Goal: Check status: Check status

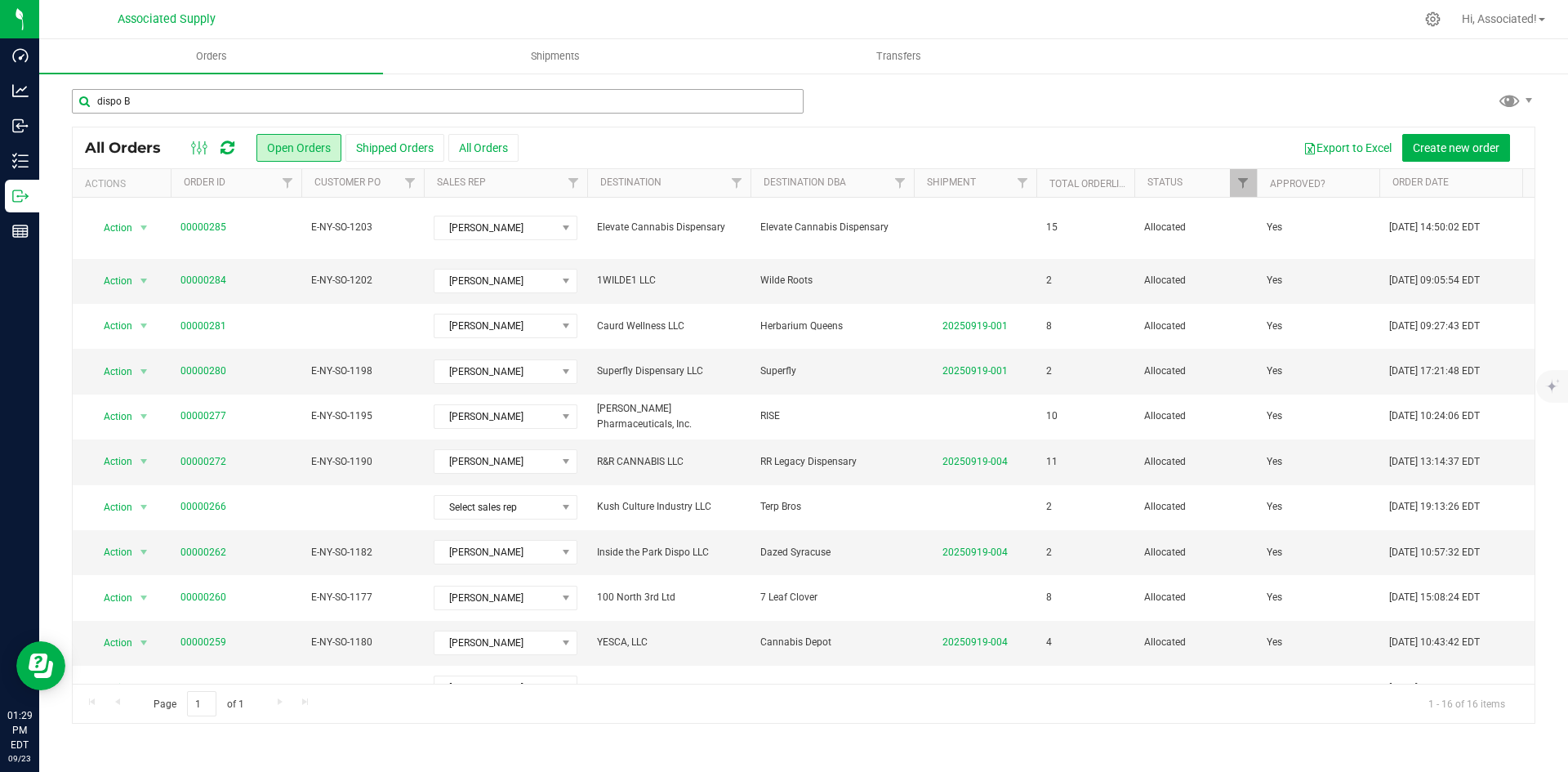
type input "dispo BK"
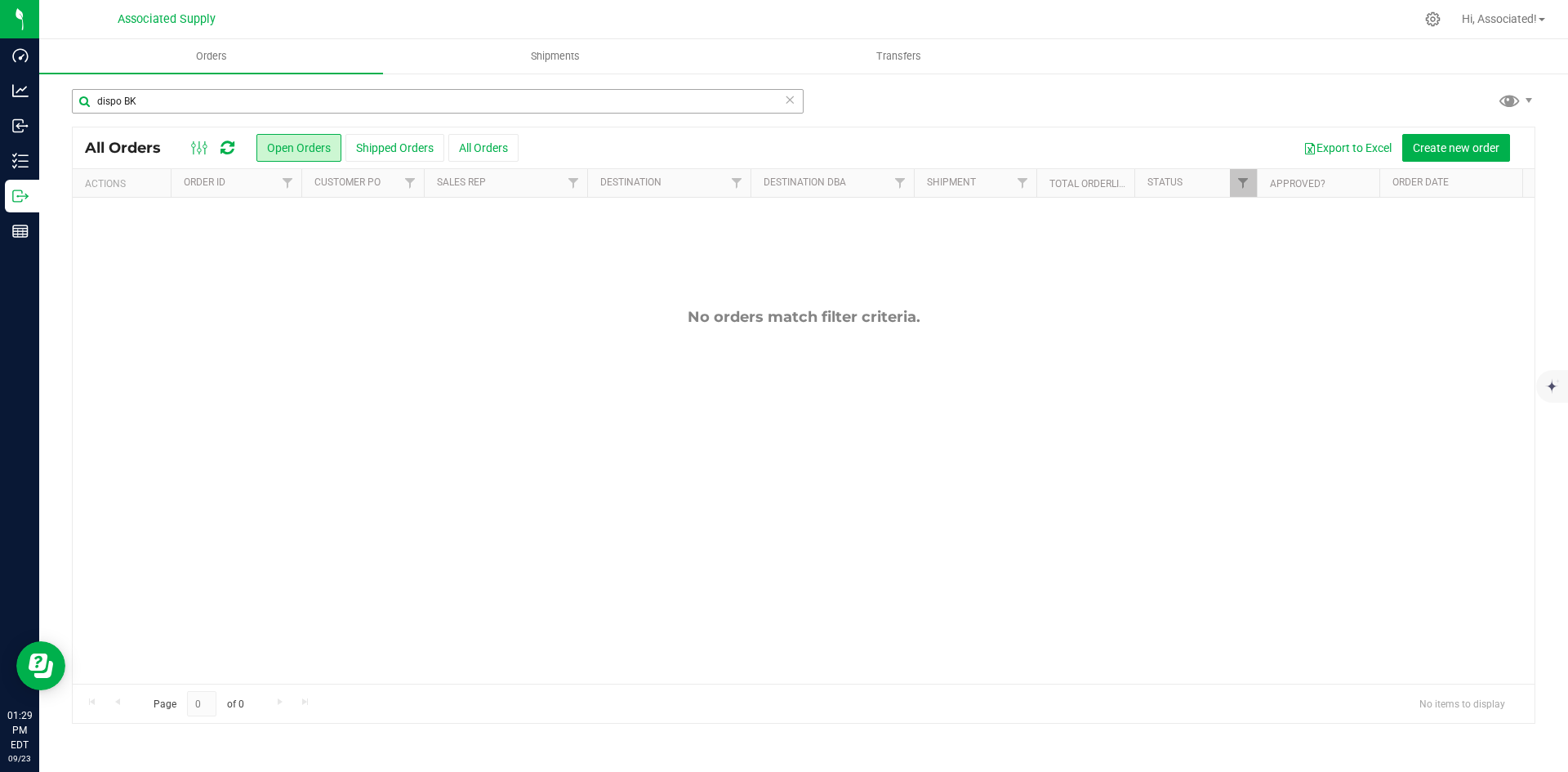
click at [184, 101] on input "dispo BK" at bounding box center [438, 102] width 732 height 25
type input "dispo"
click at [513, 157] on button "All Orders" at bounding box center [483, 148] width 70 height 28
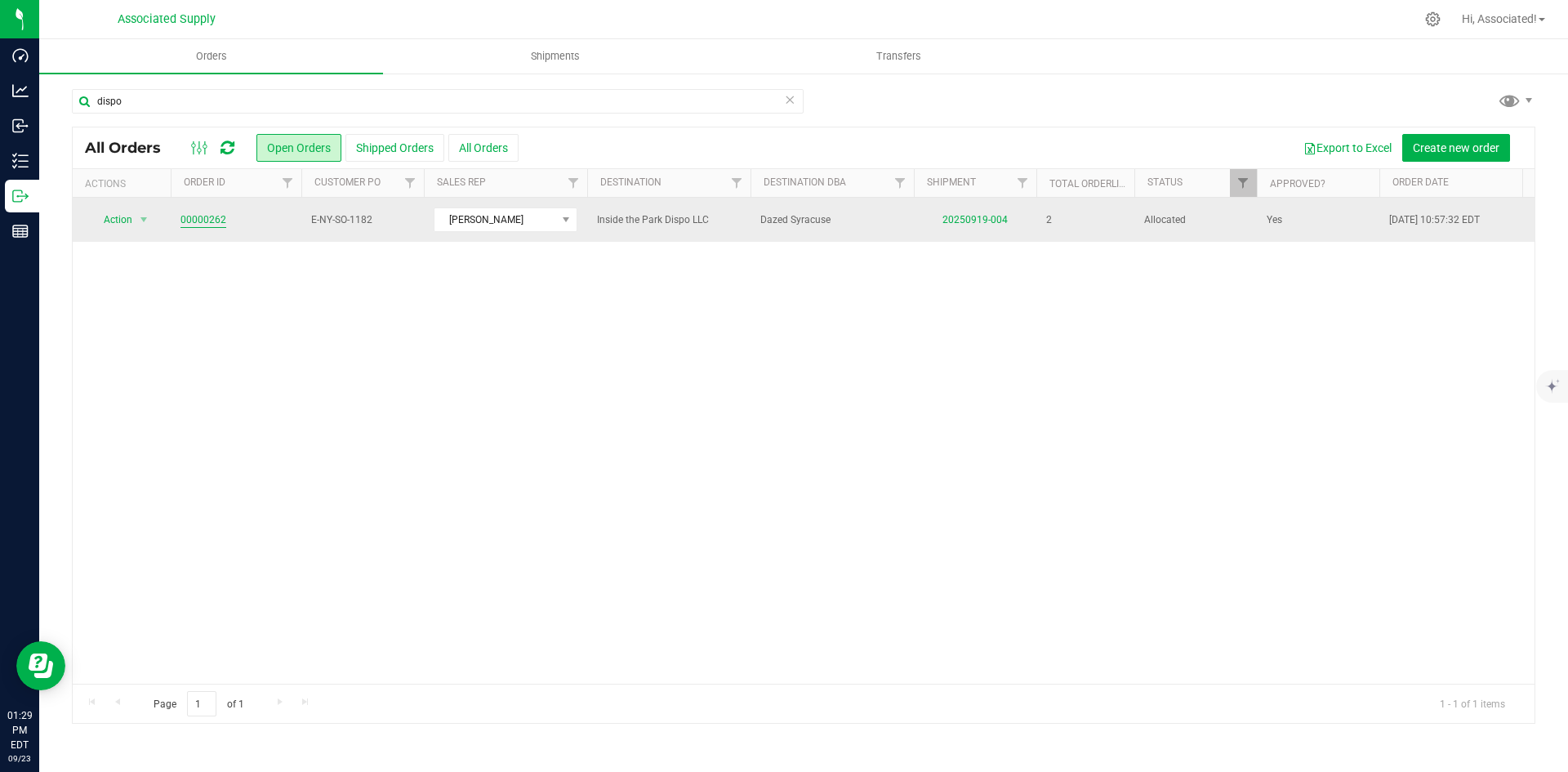
click at [210, 217] on link "00000262" at bounding box center [204, 220] width 46 height 15
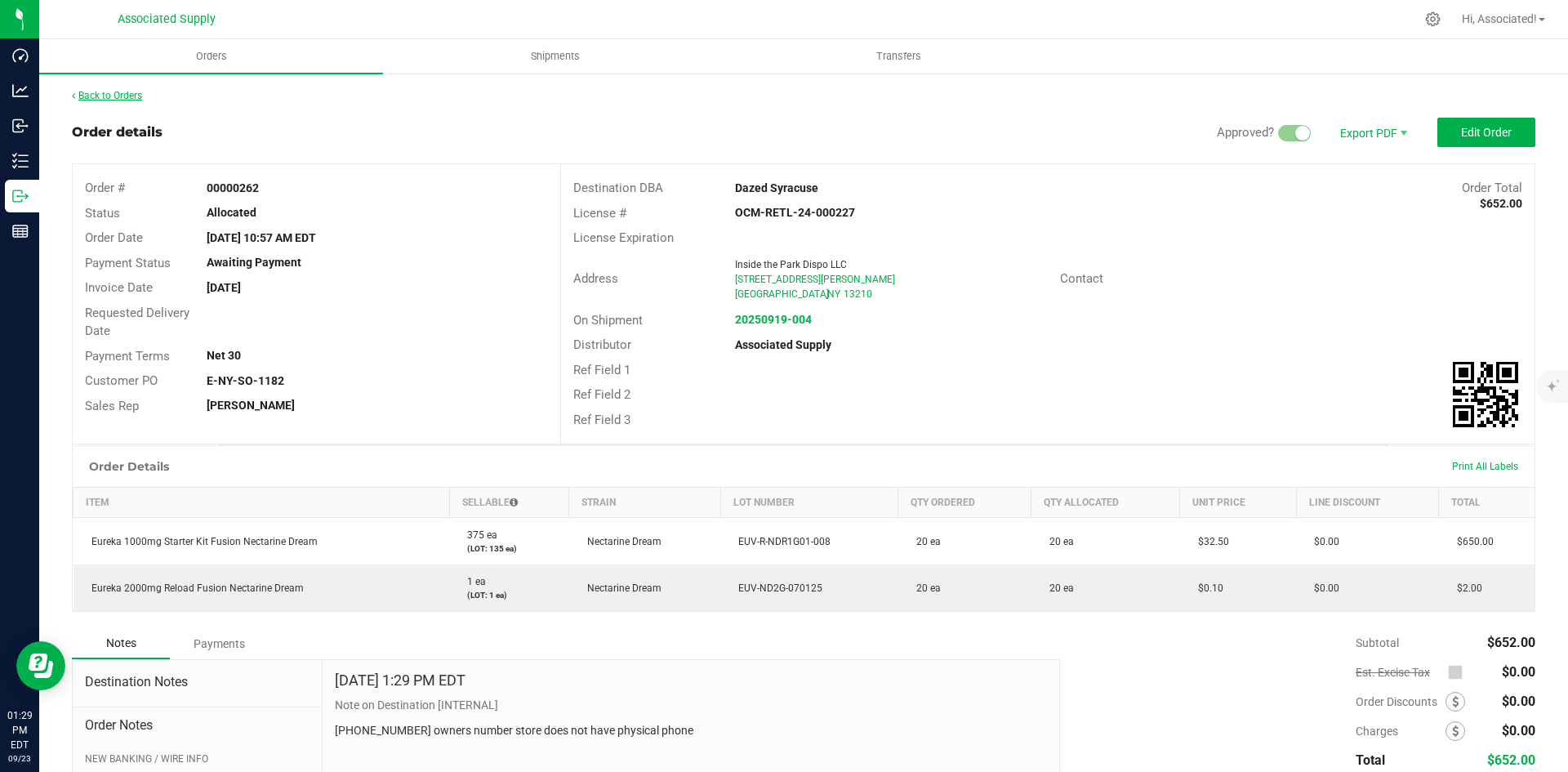
click at [88, 89] on link "Back to Orders" at bounding box center [108, 95] width 70 height 11
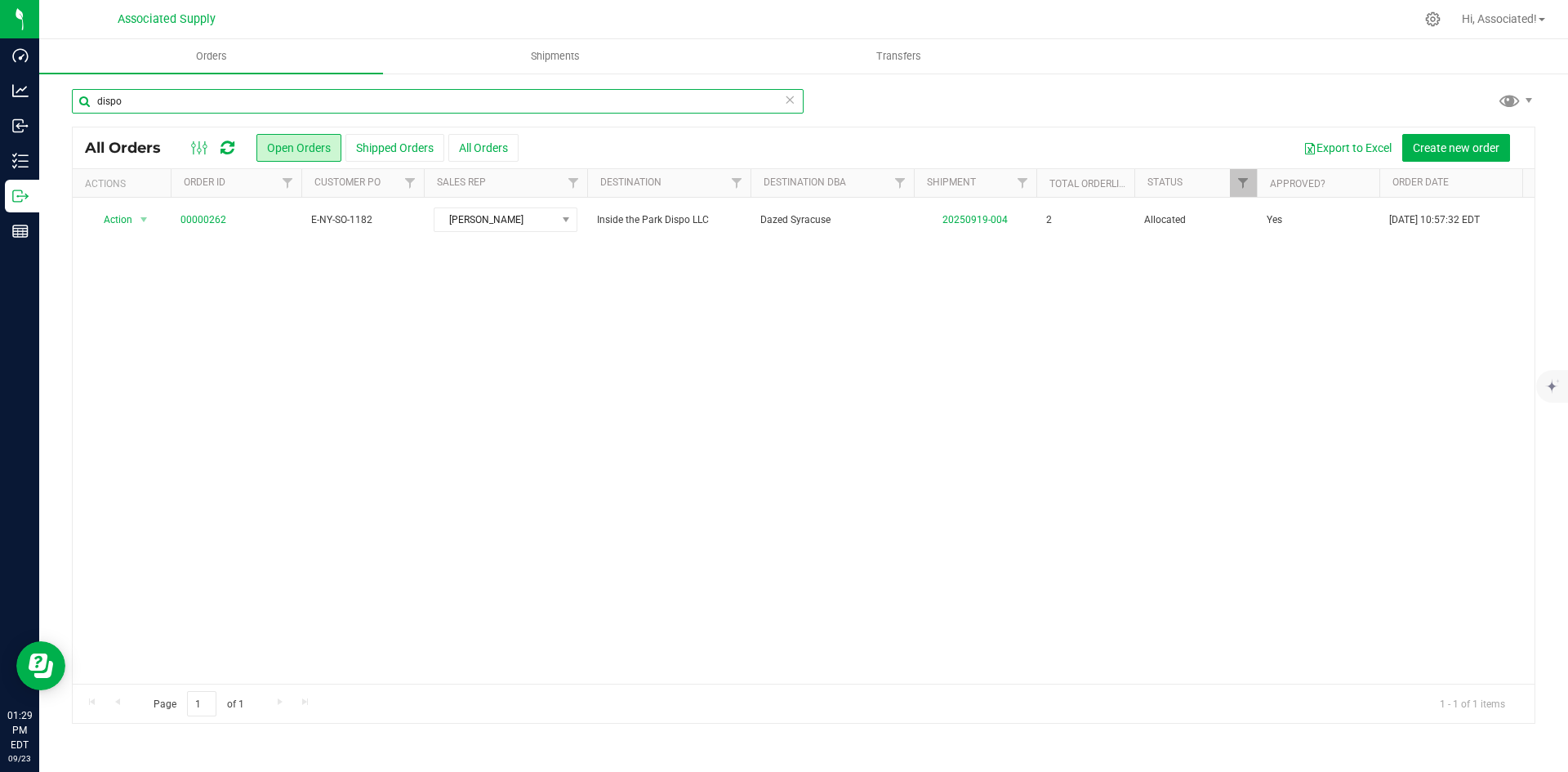
click at [190, 109] on input "dispo" at bounding box center [438, 102] width 732 height 25
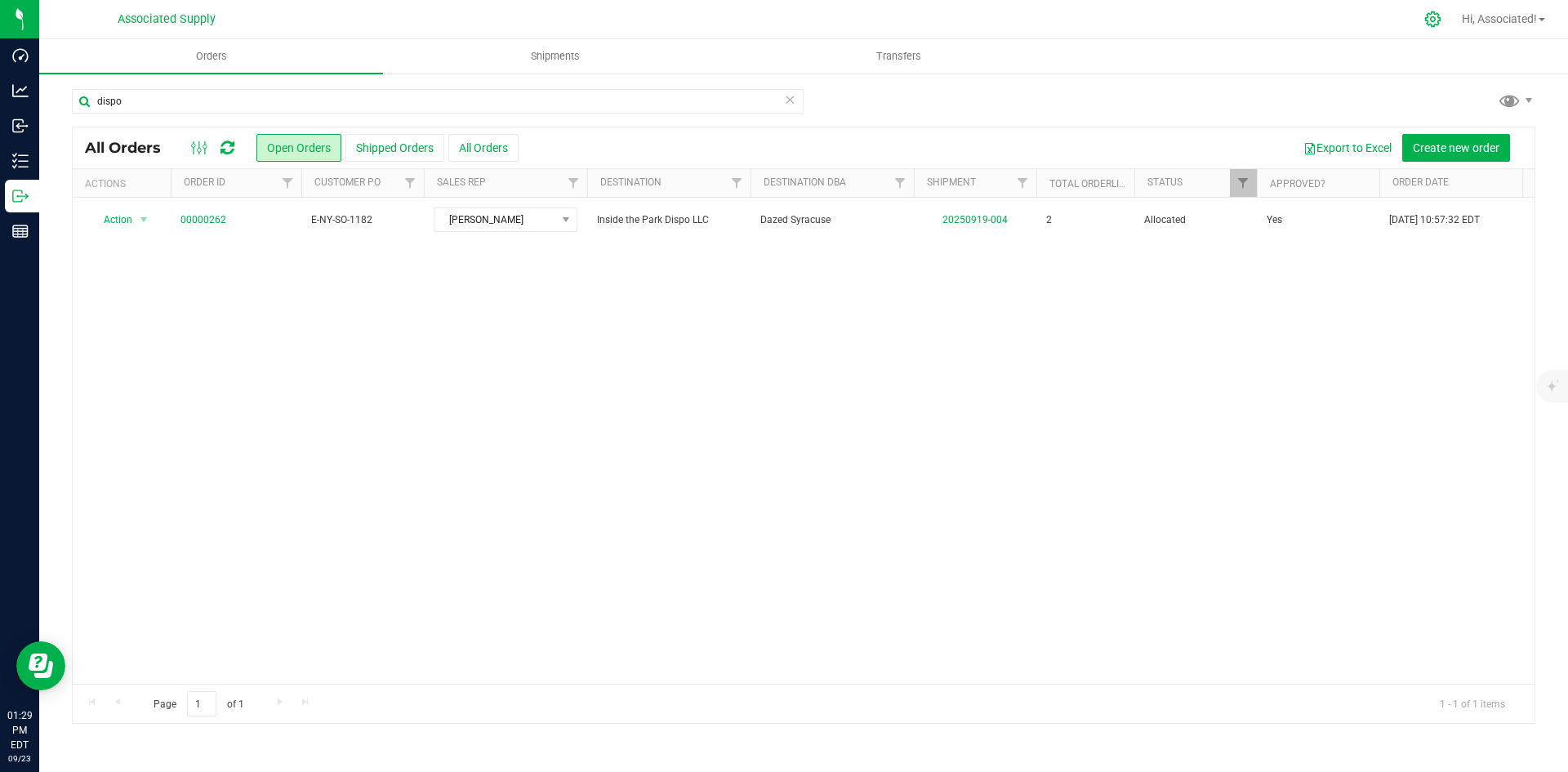
click at [1429, 20] on icon at bounding box center [1433, 19] width 17 height 17
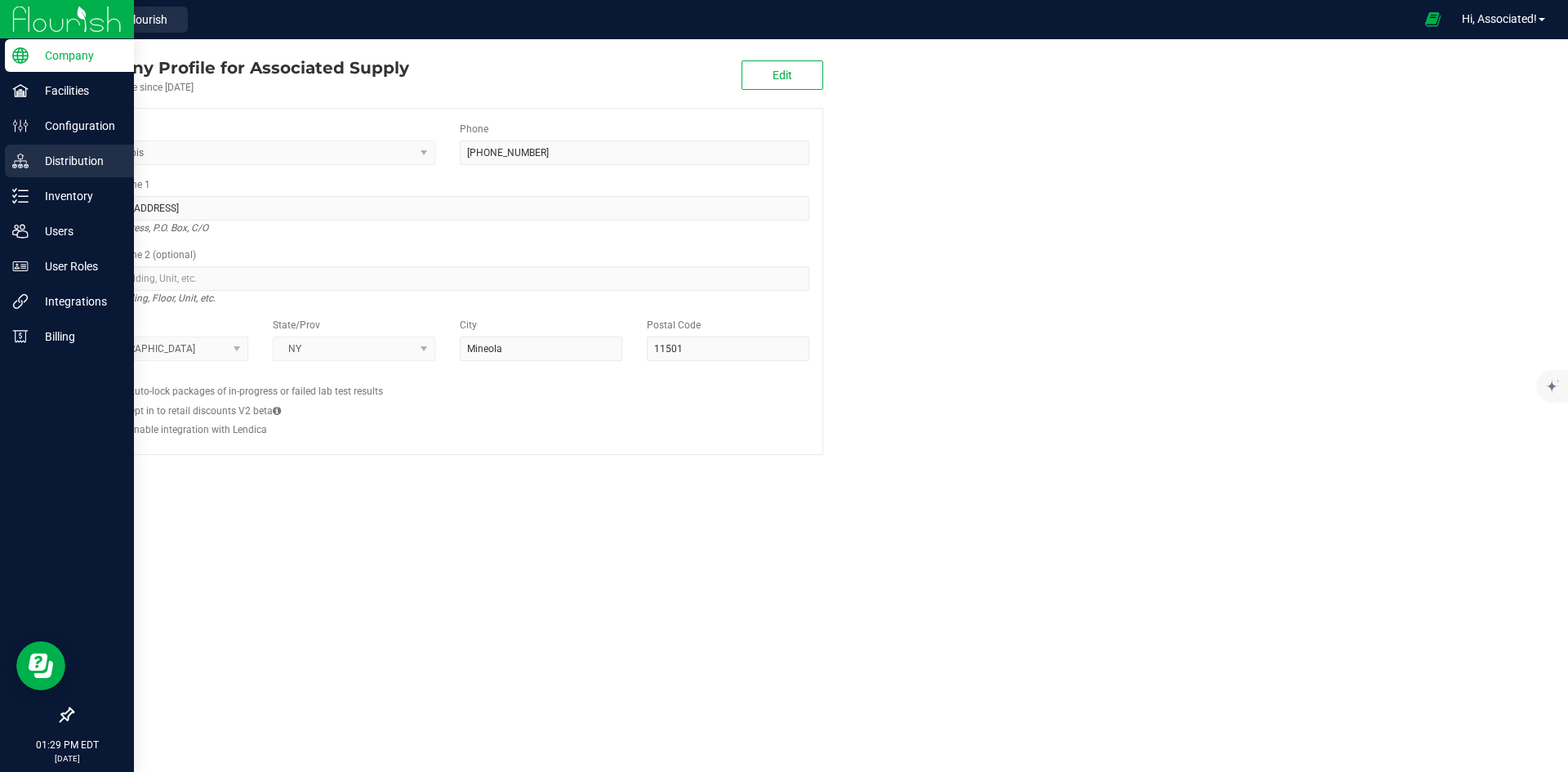
click at [43, 160] on p "Distribution" at bounding box center [77, 161] width 98 height 20
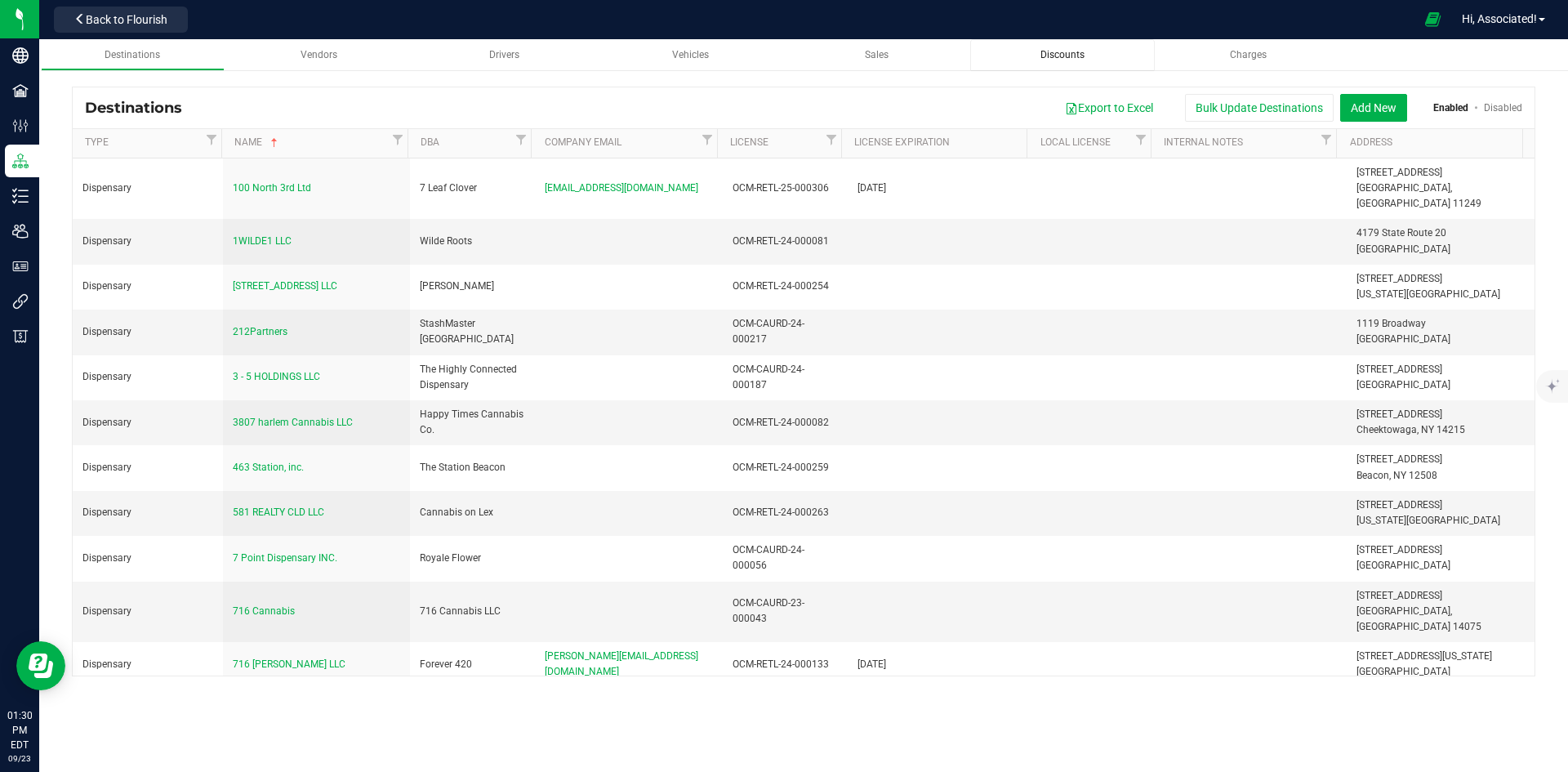
scroll to position [4571, 0]
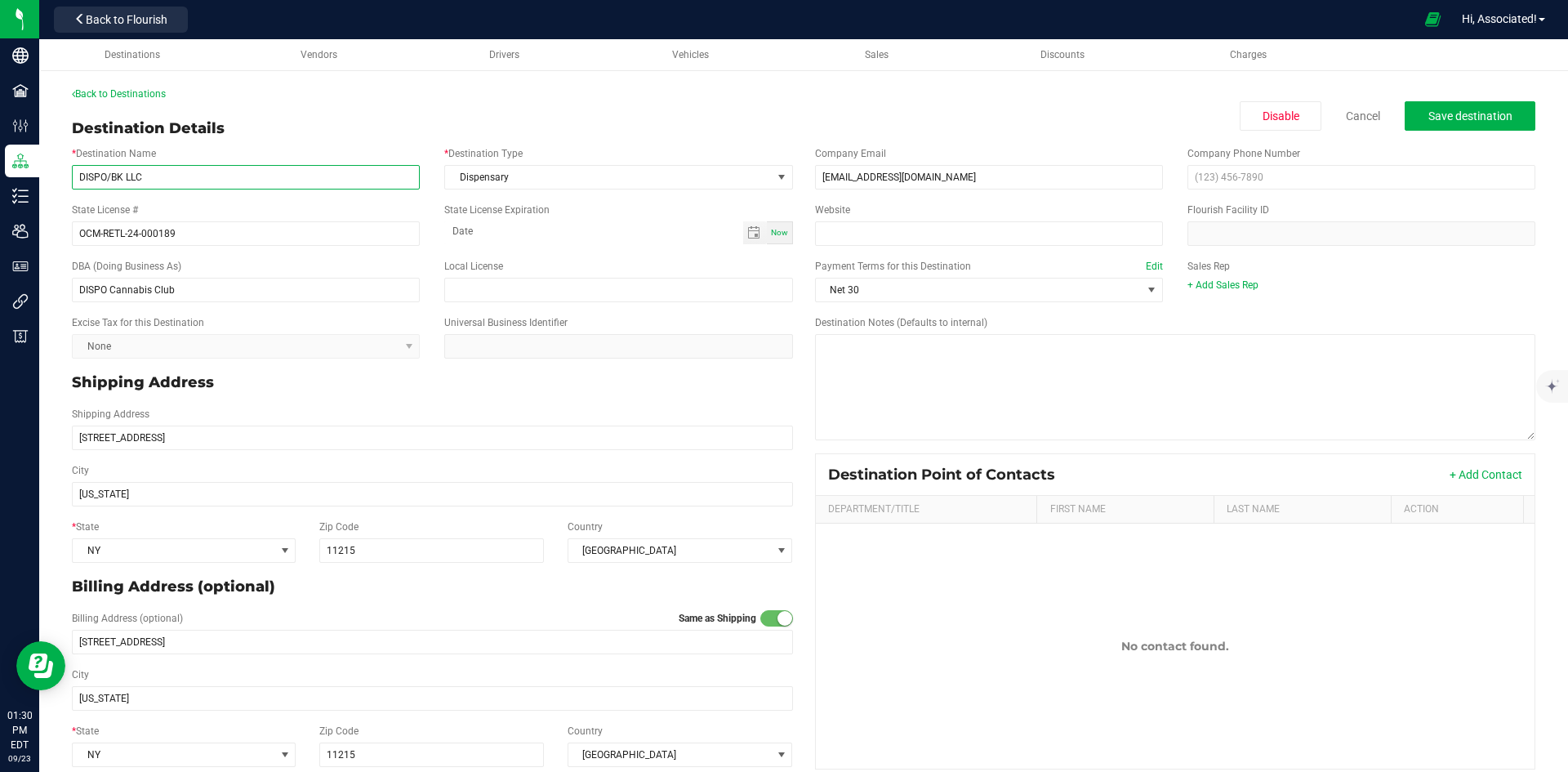
drag, startPoint x: 173, startPoint y: 179, endPoint x: 55, endPoint y: 176, distance: 118.0
click at [55, 176] on div "Back to Destinations Destination Details Disable Cancel Save destination * Dest…" at bounding box center [803, 431] width 1529 height 723
click at [351, 104] on div "Back to Destinations Destination Details Disable Cancel Save destination * Dest…" at bounding box center [804, 431] width 1464 height 690
drag, startPoint x: 191, startPoint y: 286, endPoint x: 45, endPoint y: 286, distance: 146.0
click at [45, 286] on div "Back to Destinations Destination Details Disable Cancel Save destination * Dest…" at bounding box center [803, 431] width 1529 height 723
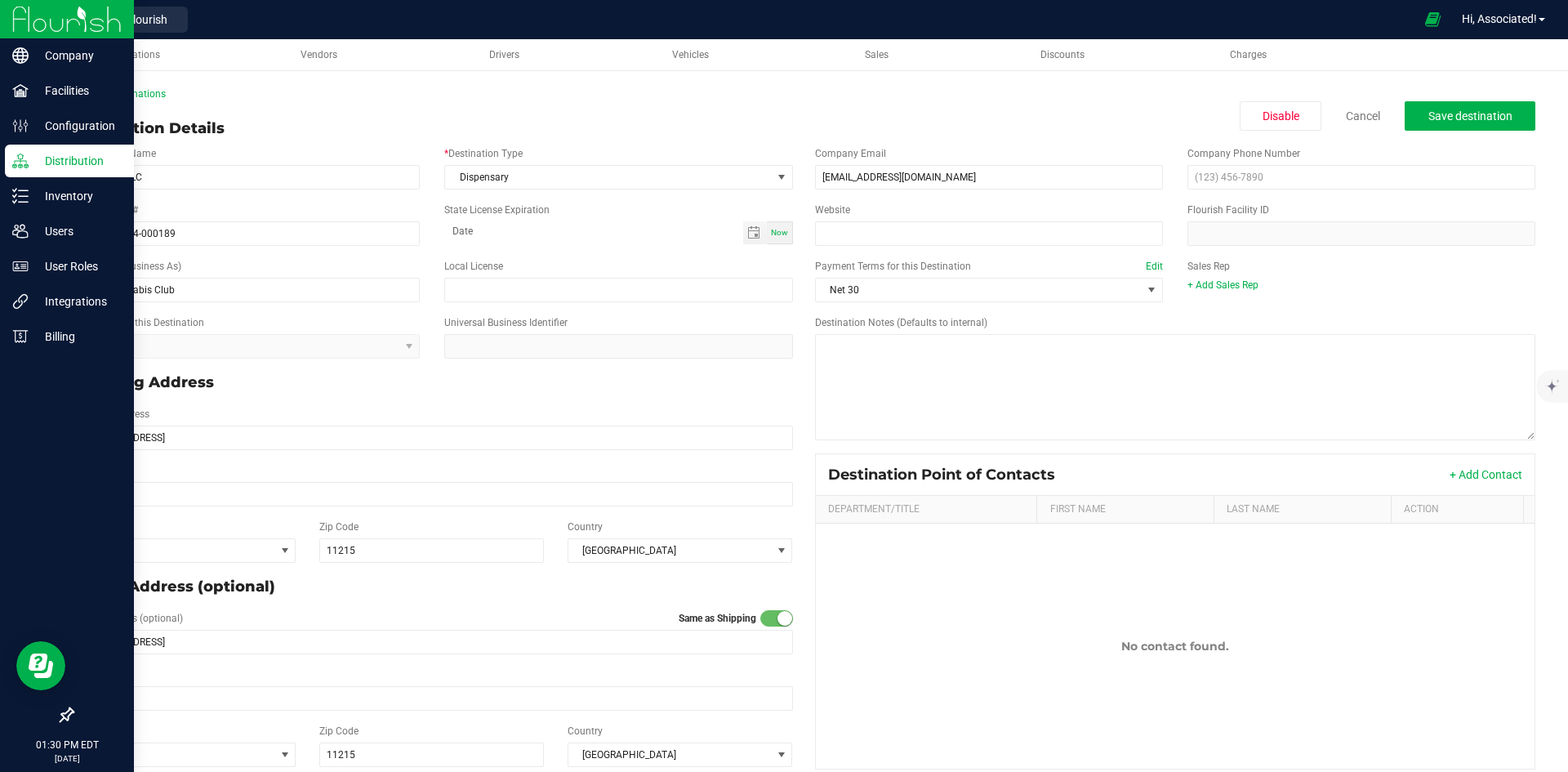
click at [31, 424] on div at bounding box center [67, 526] width 134 height 344
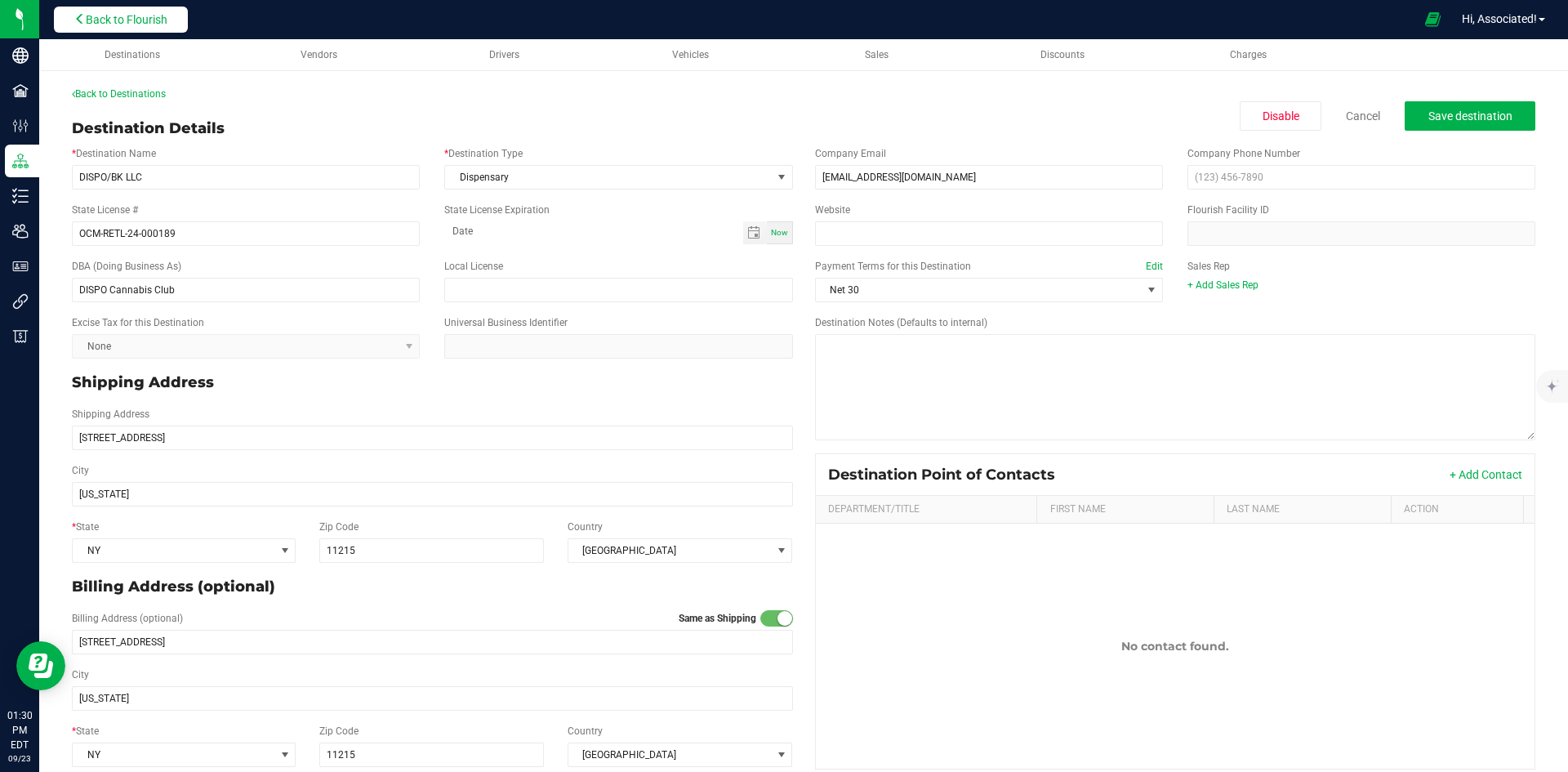
click at [159, 17] on span "Back to Flourish" at bounding box center [127, 20] width 82 height 13
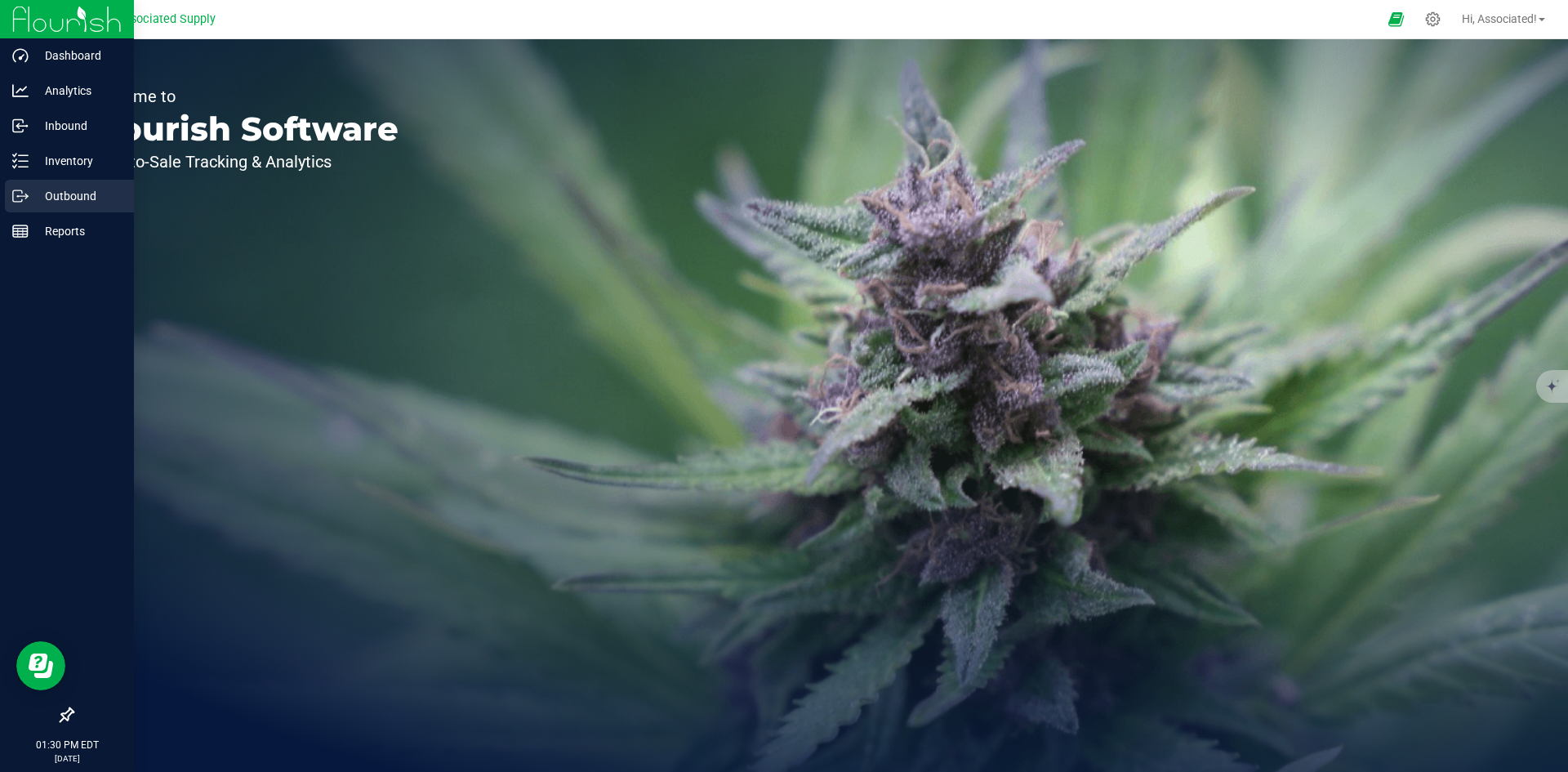
click at [41, 191] on p "Outbound" at bounding box center [77, 196] width 98 height 20
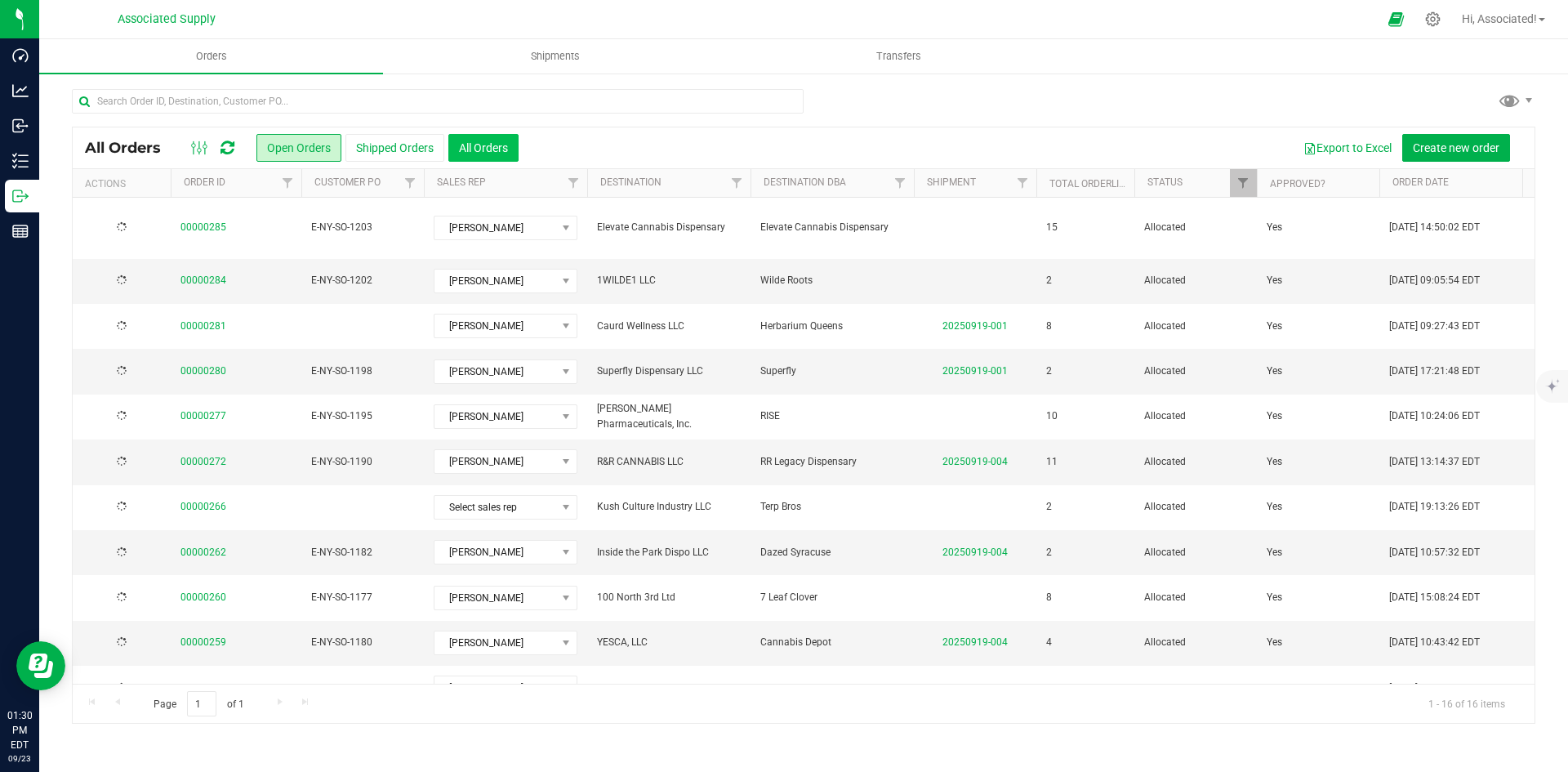
click at [500, 144] on button "All Orders" at bounding box center [483, 148] width 70 height 28
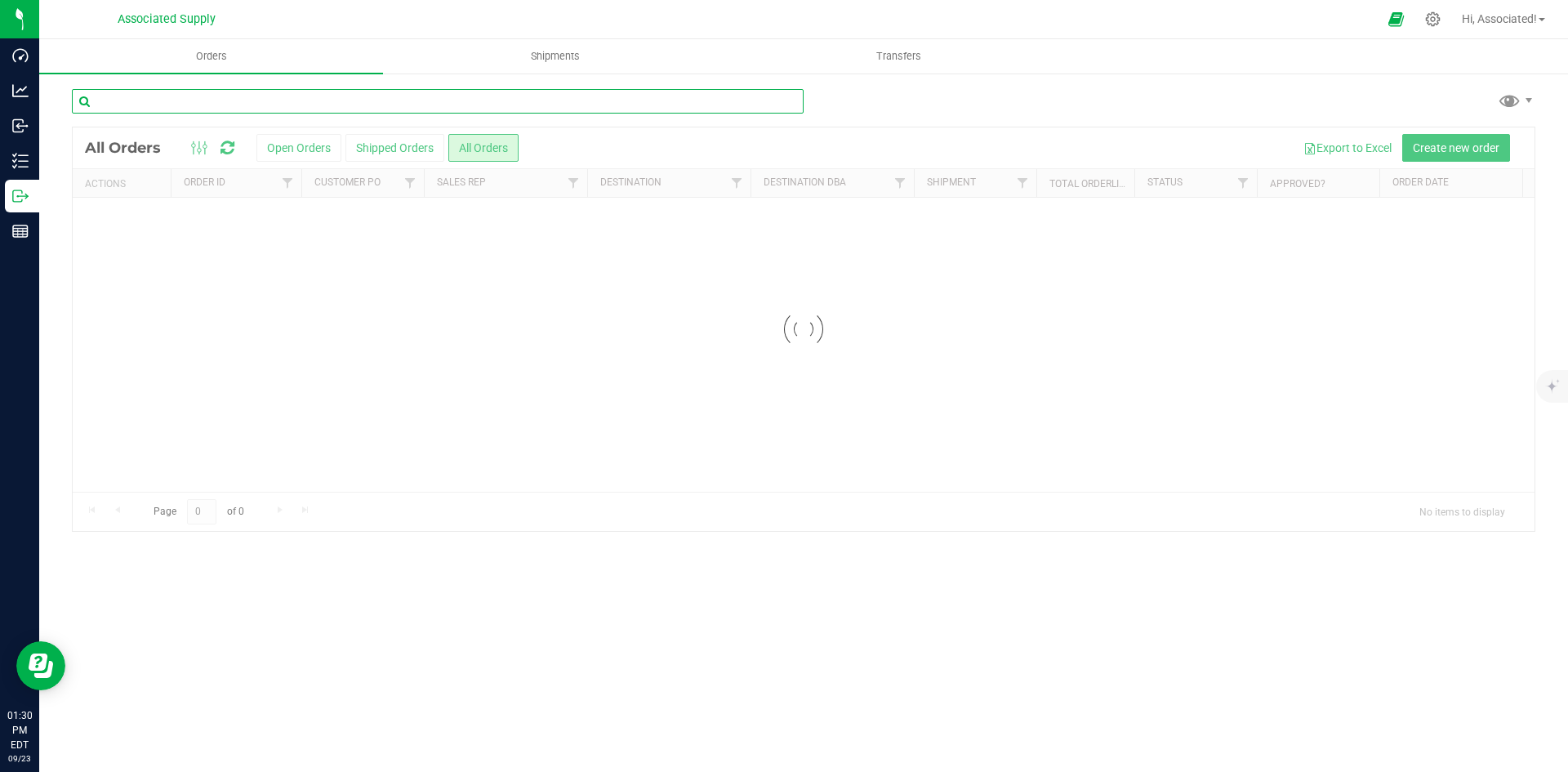
click at [343, 95] on input "text" at bounding box center [438, 102] width 732 height 25
paste input "DISPO Cannabis Club"
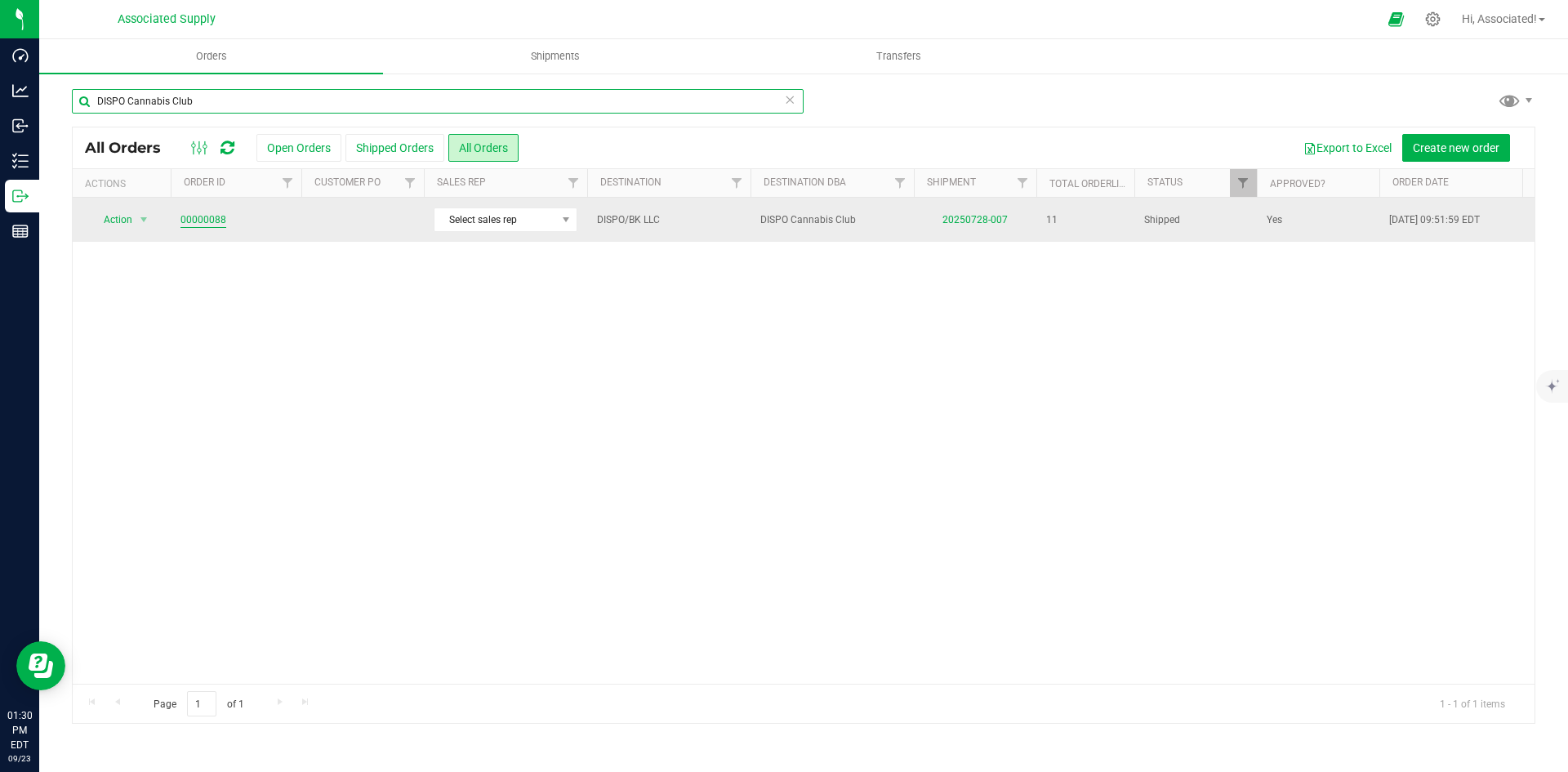
type input "DISPO Cannabis Club"
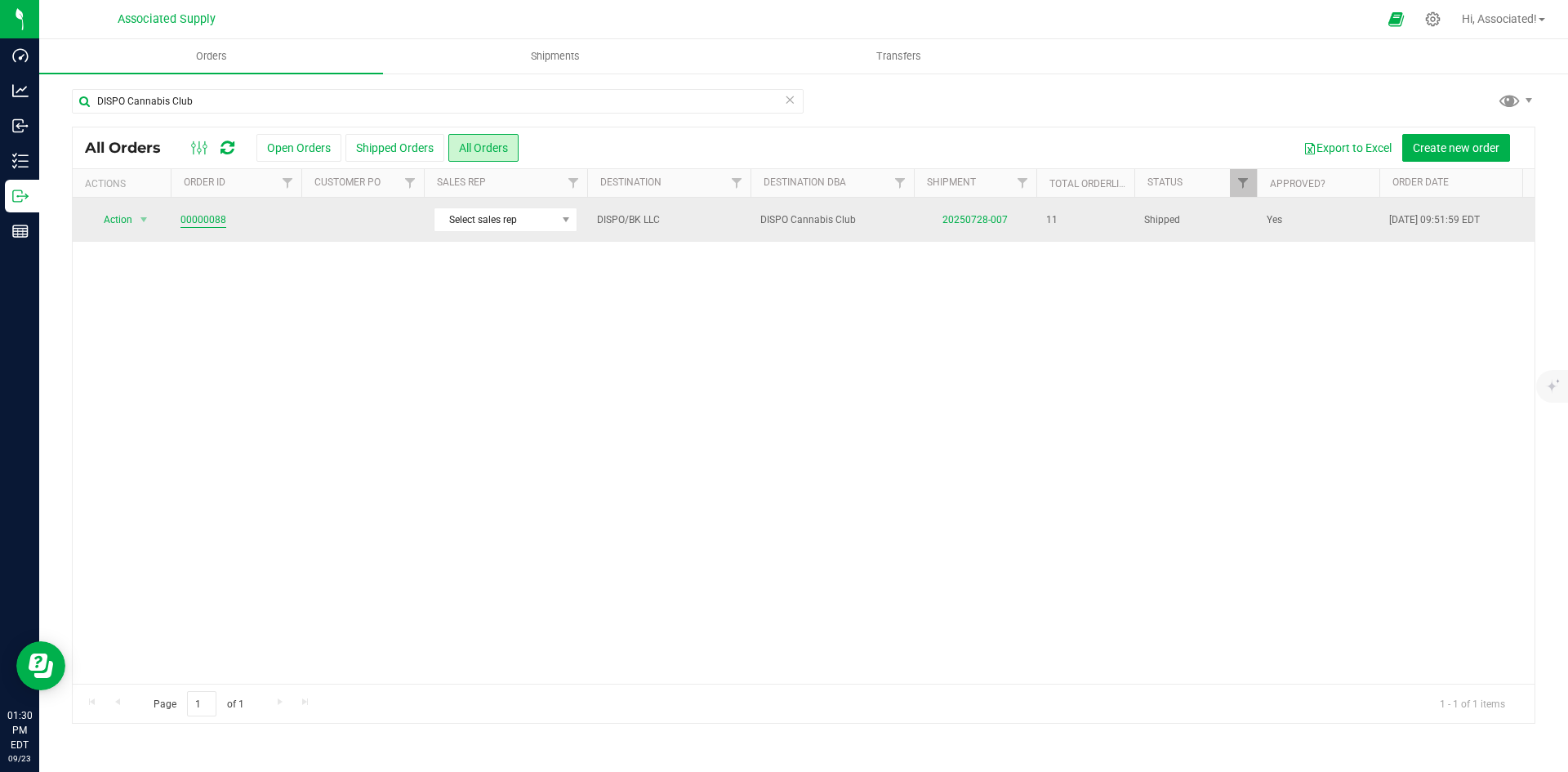
click at [194, 217] on link "00000088" at bounding box center [204, 220] width 46 height 15
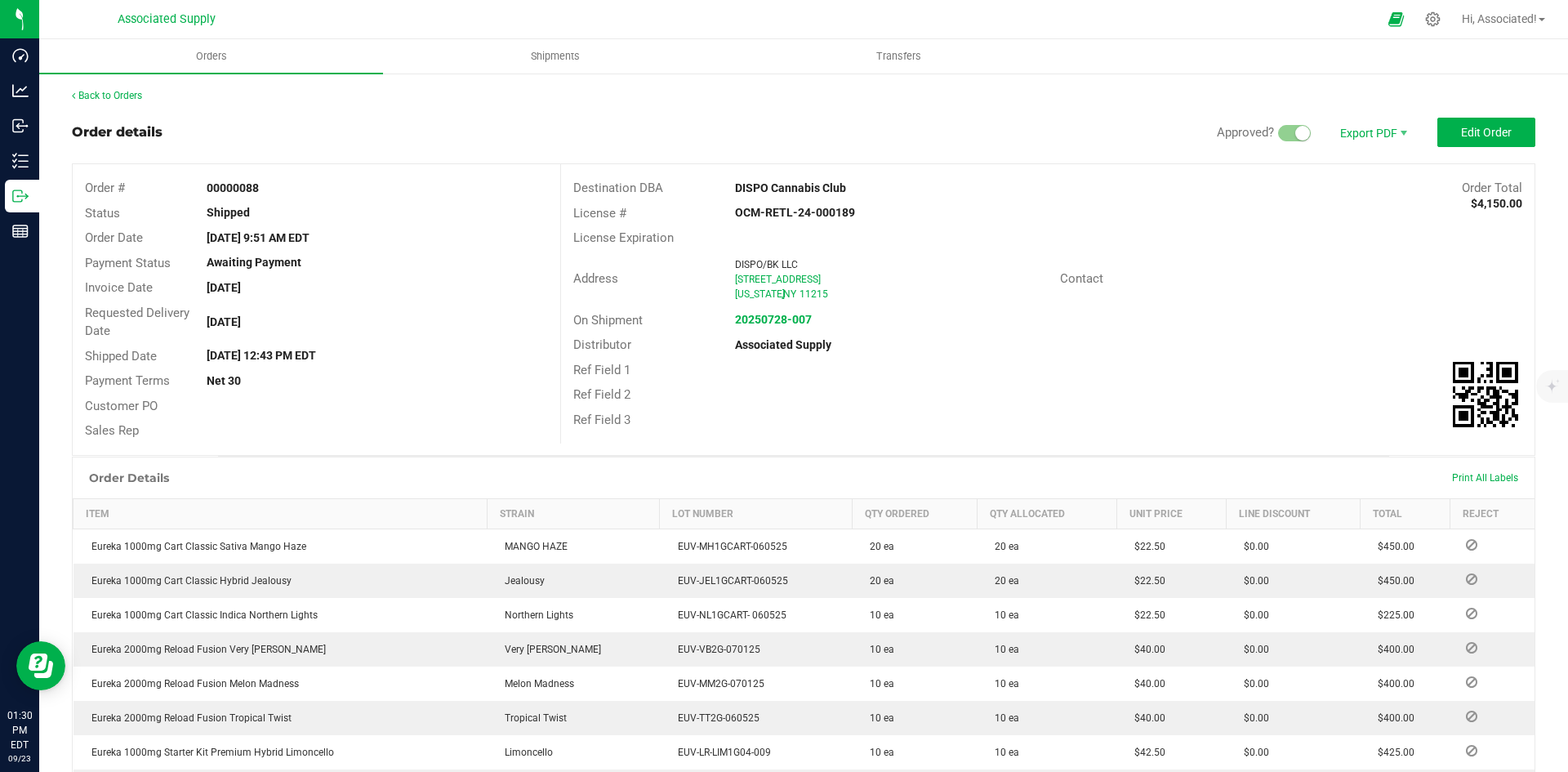
click at [1264, 267] on div "Contact" at bounding box center [1292, 279] width 487 height 26
drag, startPoint x: 1106, startPoint y: 112, endPoint x: 1423, endPoint y: 111, distance: 317.0
click at [1107, 112] on div "Back to Orders Order details Approved? Export PDF Edit Order Order # 00000088 S…" at bounding box center [804, 632] width 1464 height 1088
click at [1032, 112] on div "Back to Orders Order details Approved? Export PDF Edit Order Order # 00000088 S…" at bounding box center [804, 632] width 1464 height 1088
click at [1347, 182] on span "Invoice PDF" at bounding box center [1362, 183] width 101 height 24
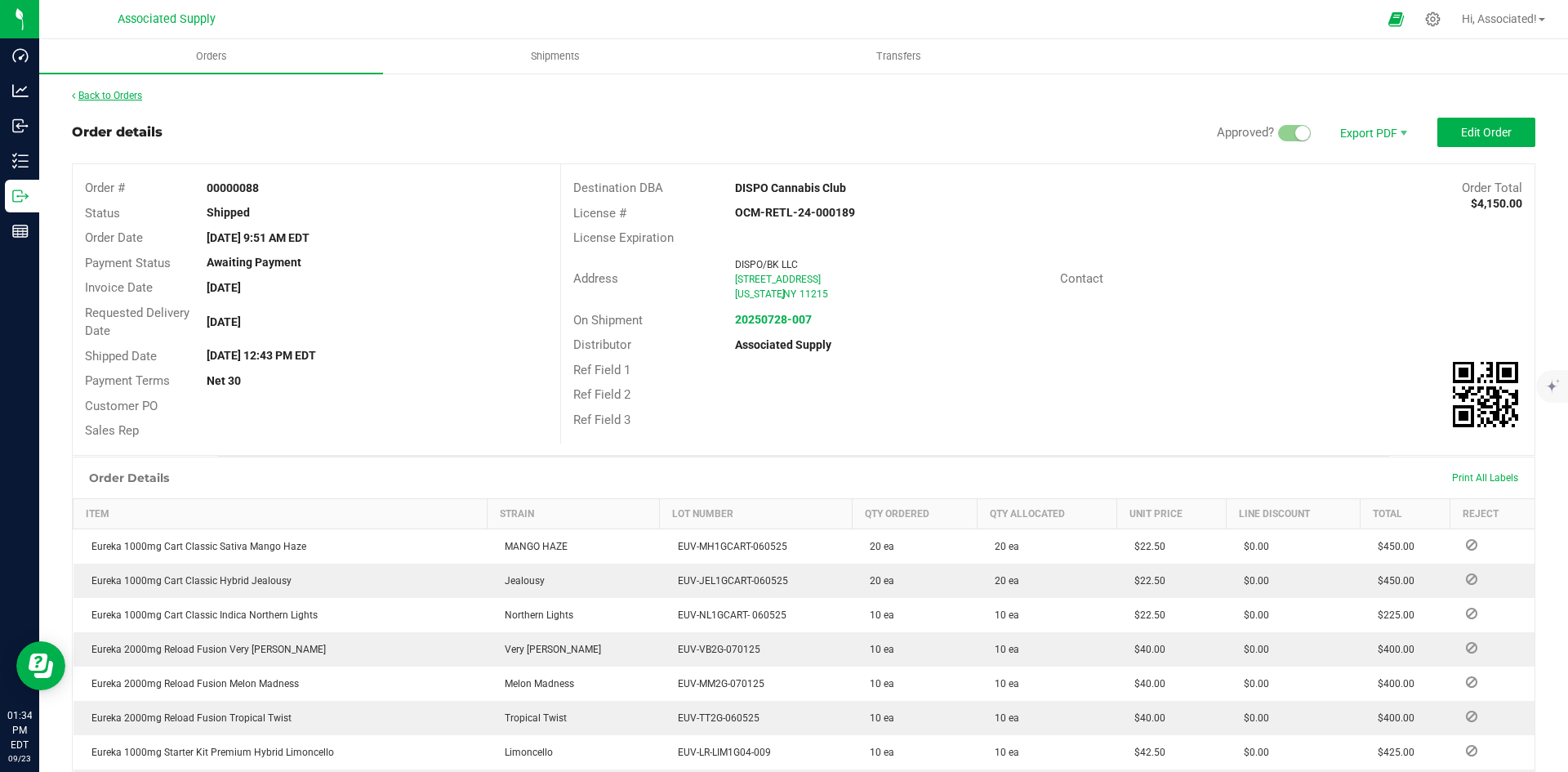
click at [98, 98] on link "Back to Orders" at bounding box center [108, 95] width 70 height 11
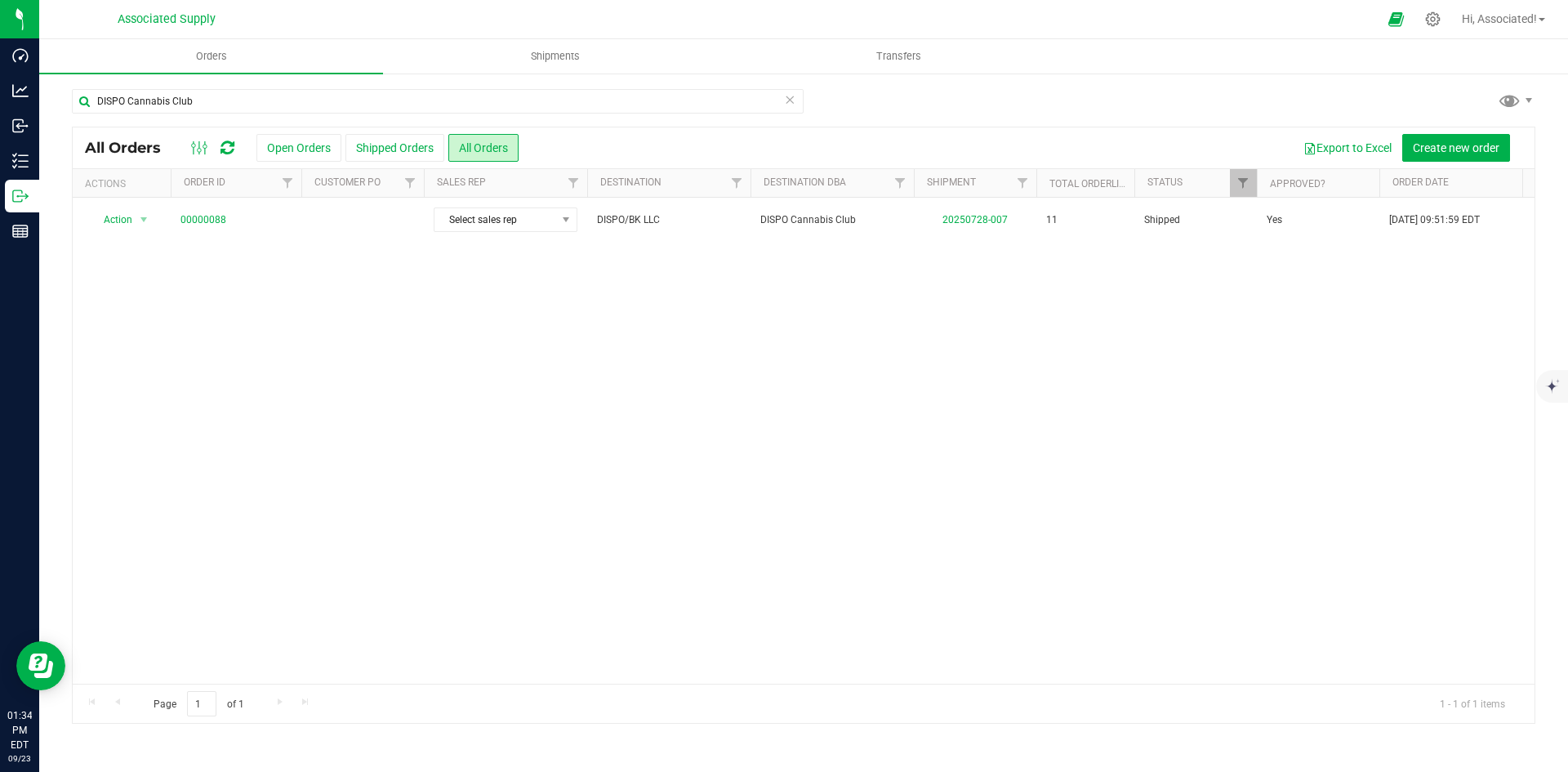
click at [545, 329] on div "Action Action Clone order Mark as fully paid Order audit log Print COAs (single…" at bounding box center [803, 441] width 1462 height 486
click at [922, 338] on div "Action Action Clone order Mark as fully paid Order audit log Print COAs (single…" at bounding box center [803, 441] width 1462 height 486
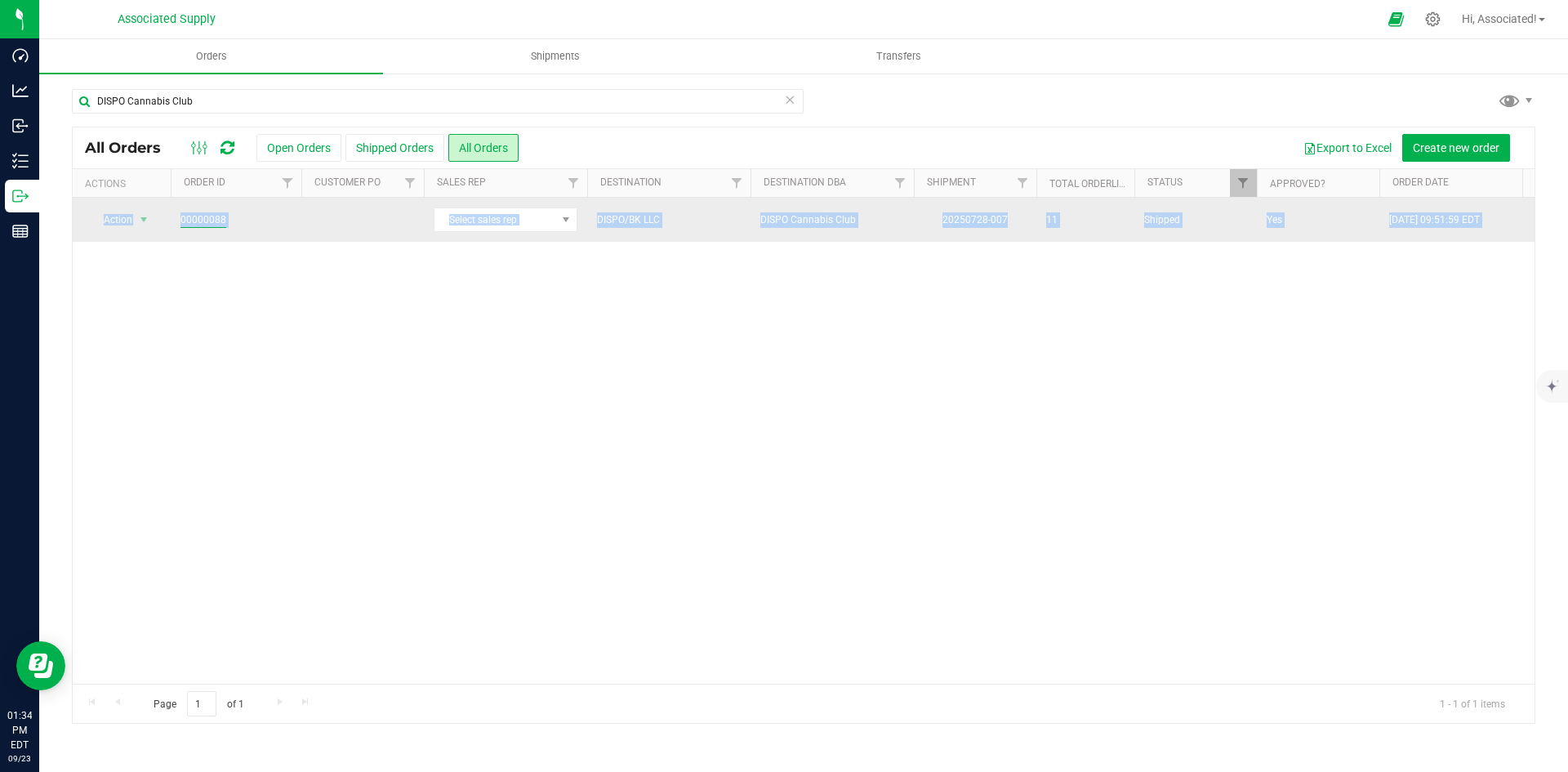
click at [210, 226] on link "00000088" at bounding box center [204, 220] width 46 height 15
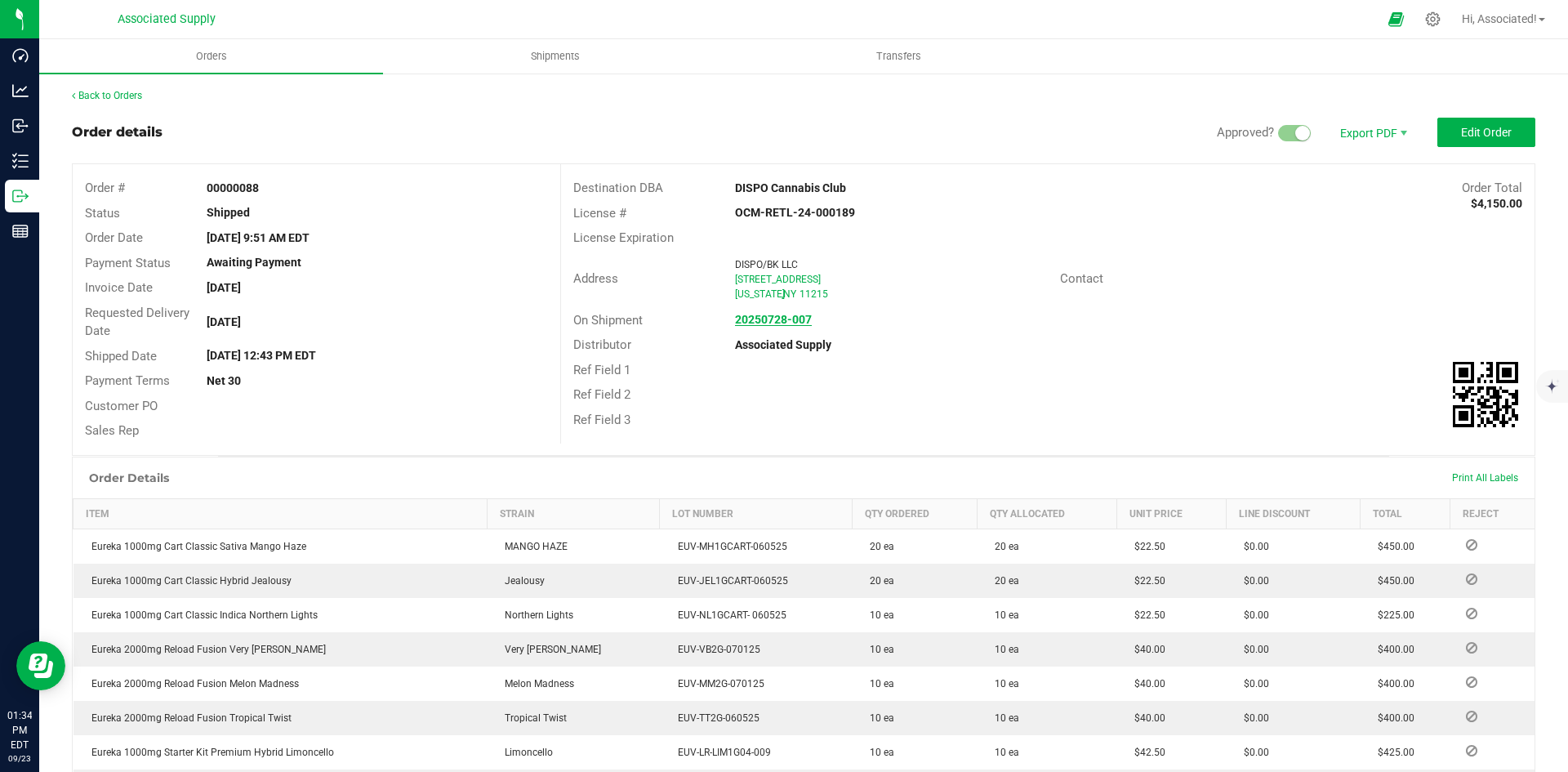
click at [794, 316] on strong "20250728-007" at bounding box center [774, 320] width 77 height 13
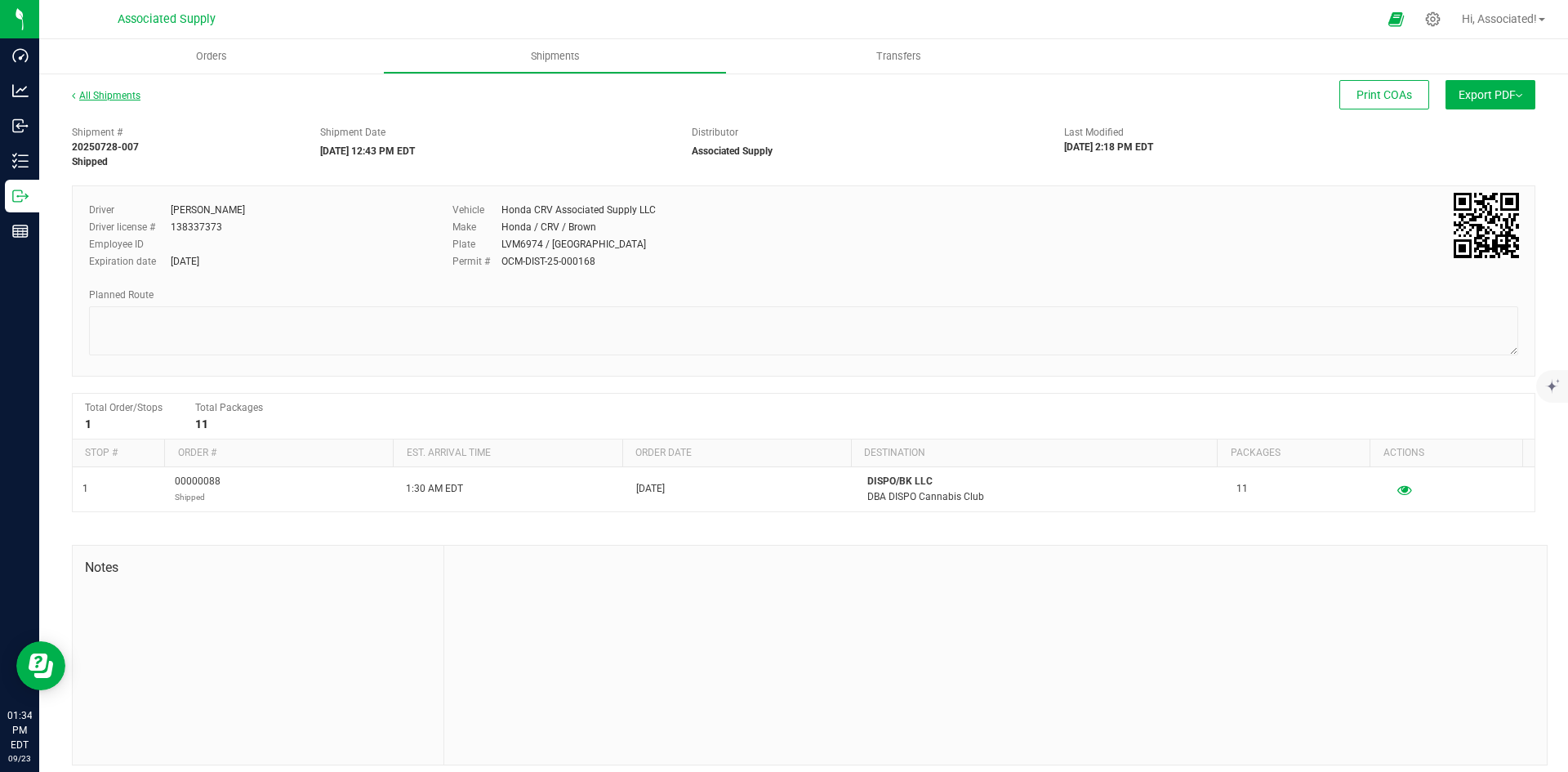
click at [101, 94] on link "All Shipments" at bounding box center [107, 95] width 69 height 11
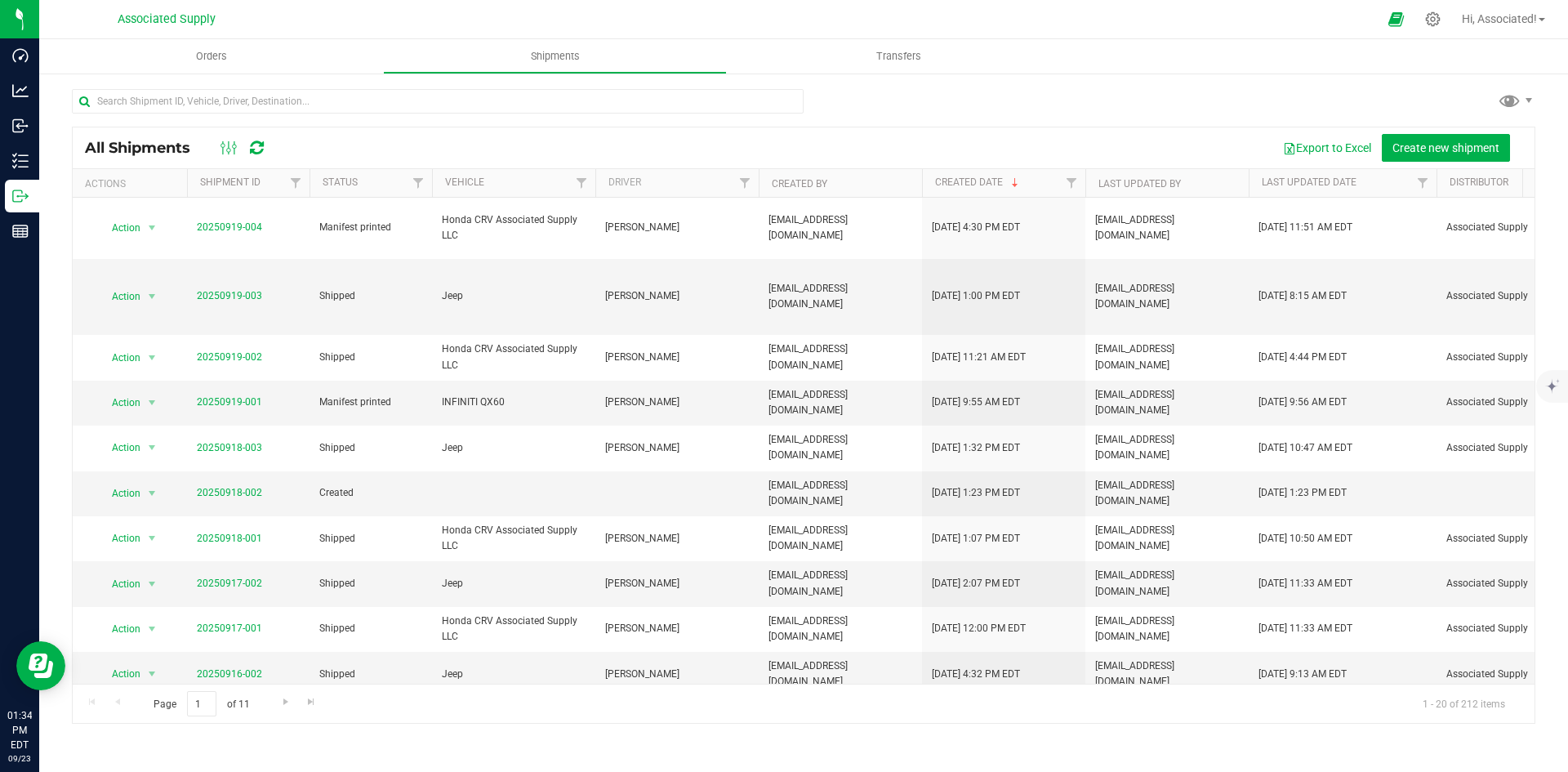
click at [989, 94] on div at bounding box center [804, 108] width 1464 height 37
click at [213, 51] on span "Orders" at bounding box center [211, 56] width 75 height 14
